Goal: Navigation & Orientation: Find specific page/section

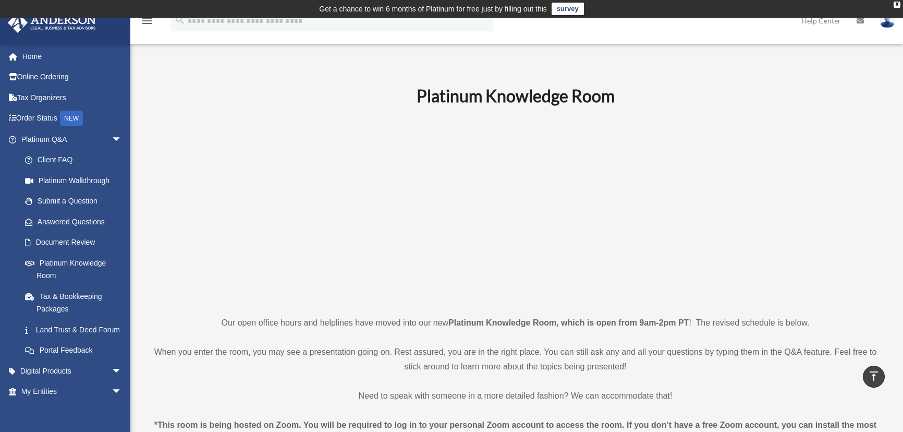
scroll to position [189, 0]
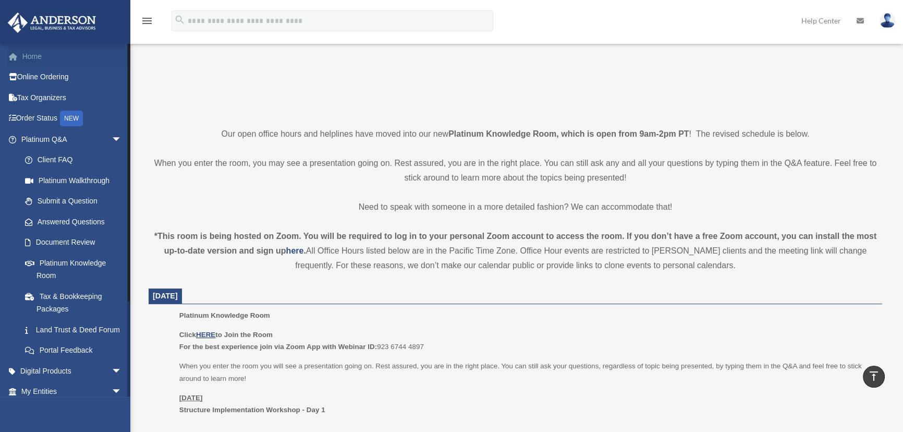
click at [27, 55] on link "Home" at bounding box center [72, 56] width 130 height 21
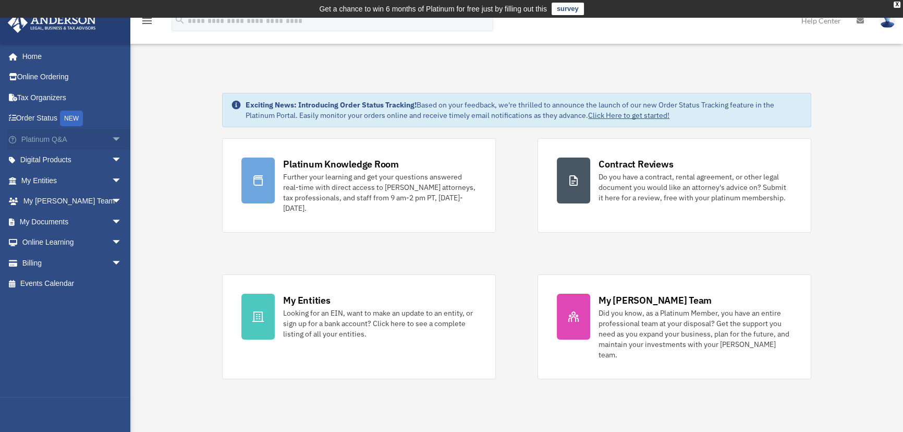
click at [112, 140] on span "arrow_drop_down" at bounding box center [122, 139] width 21 height 21
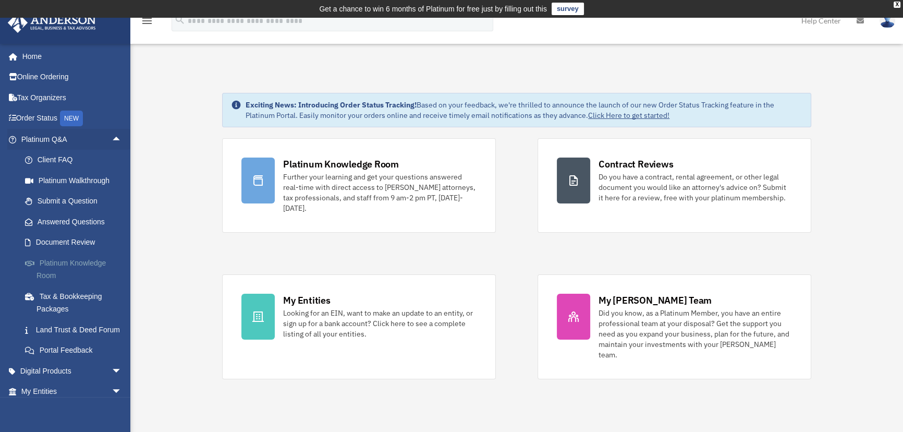
click at [53, 262] on link "Platinum Knowledge Room" at bounding box center [76, 268] width 123 height 33
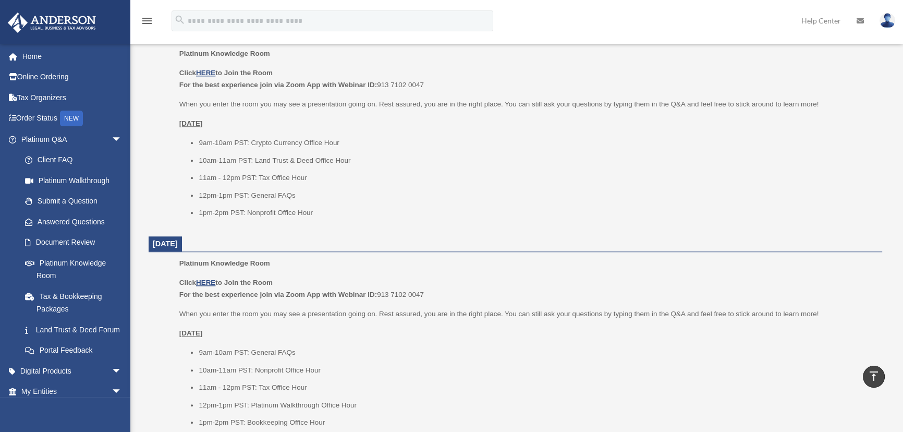
scroll to position [1184, 0]
